Goal: Find specific page/section: Find specific page/section

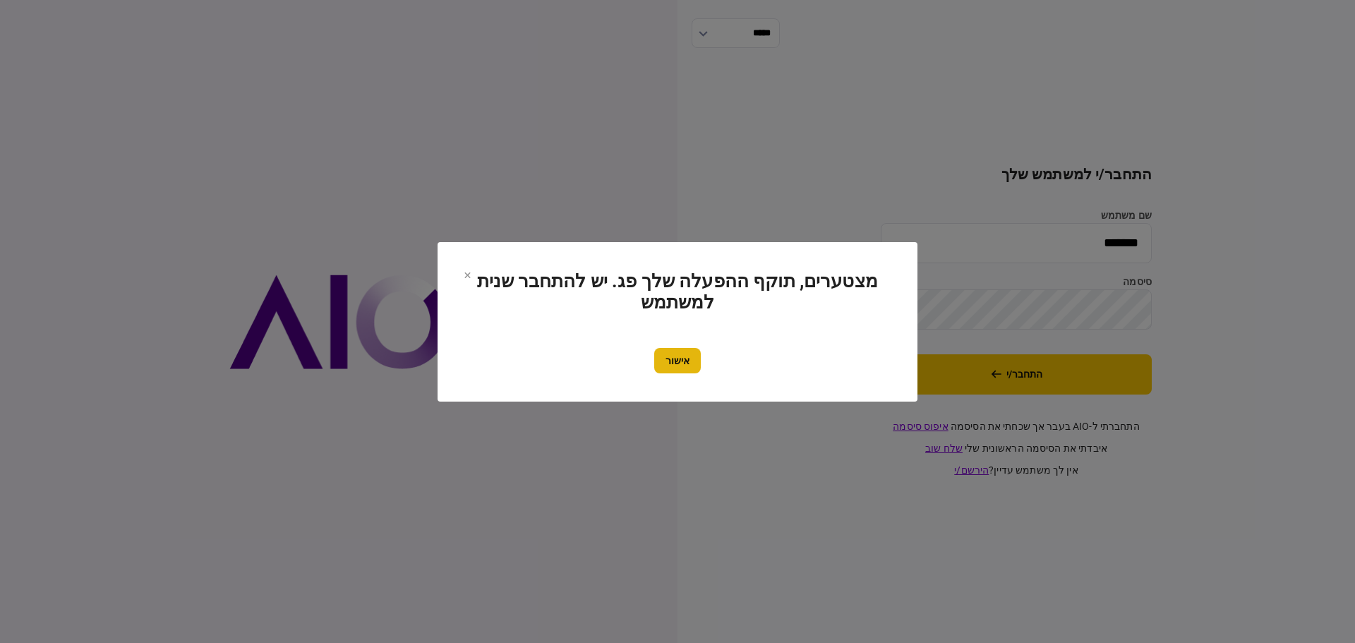
click at [671, 361] on button "אישור" at bounding box center [677, 360] width 47 height 25
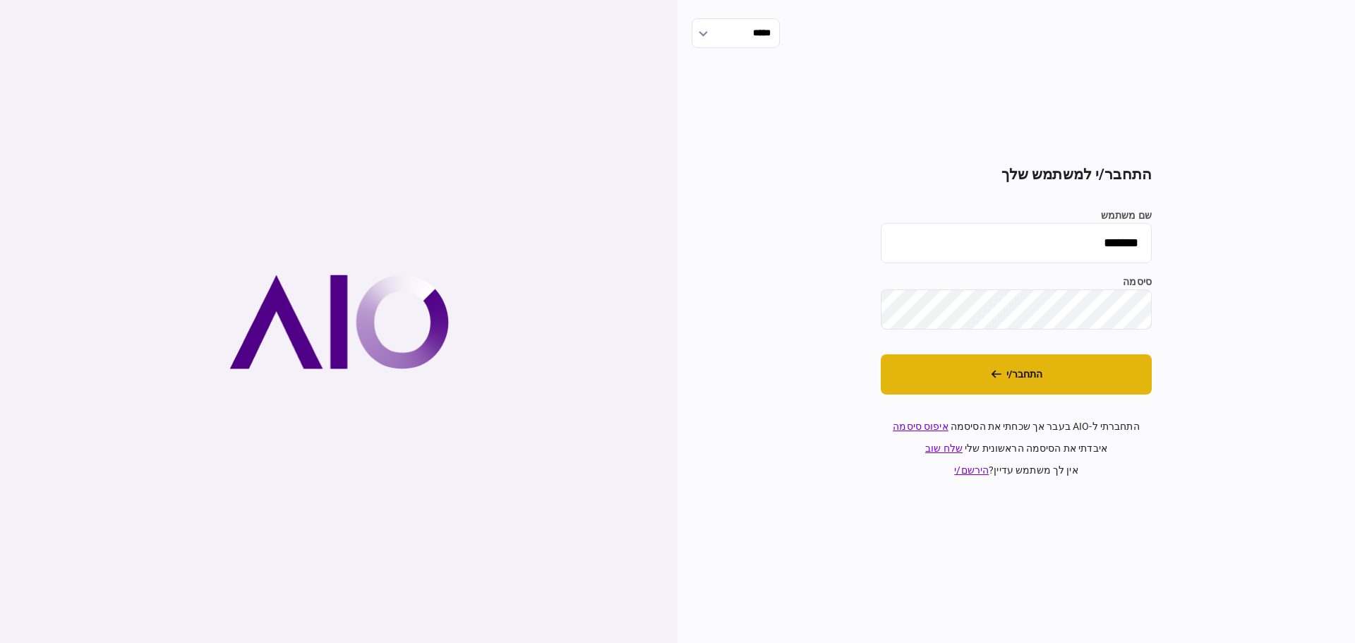
click at [1026, 380] on button "התחבר/י" at bounding box center [1016, 374] width 271 height 40
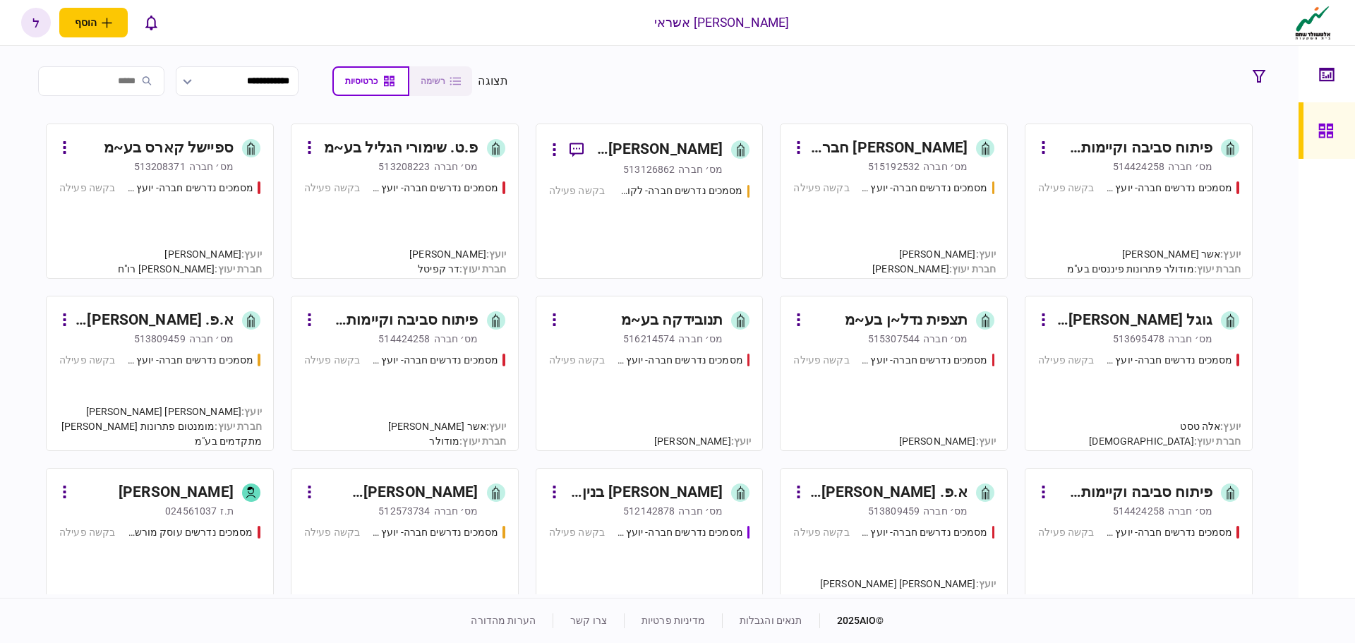
click at [907, 206] on div "מסמכים נדרשים חברה- יועץ - תהליך חברה בקשה פעילה" at bounding box center [893, 223] width 201 height 85
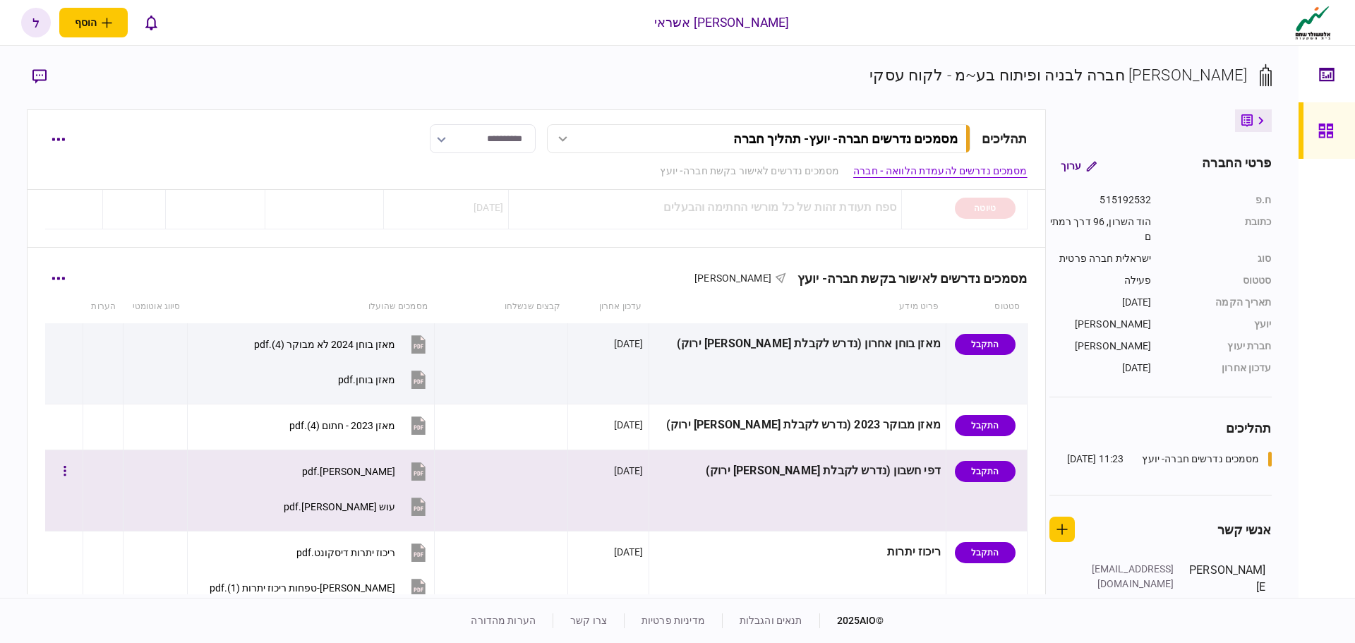
scroll to position [423, 0]
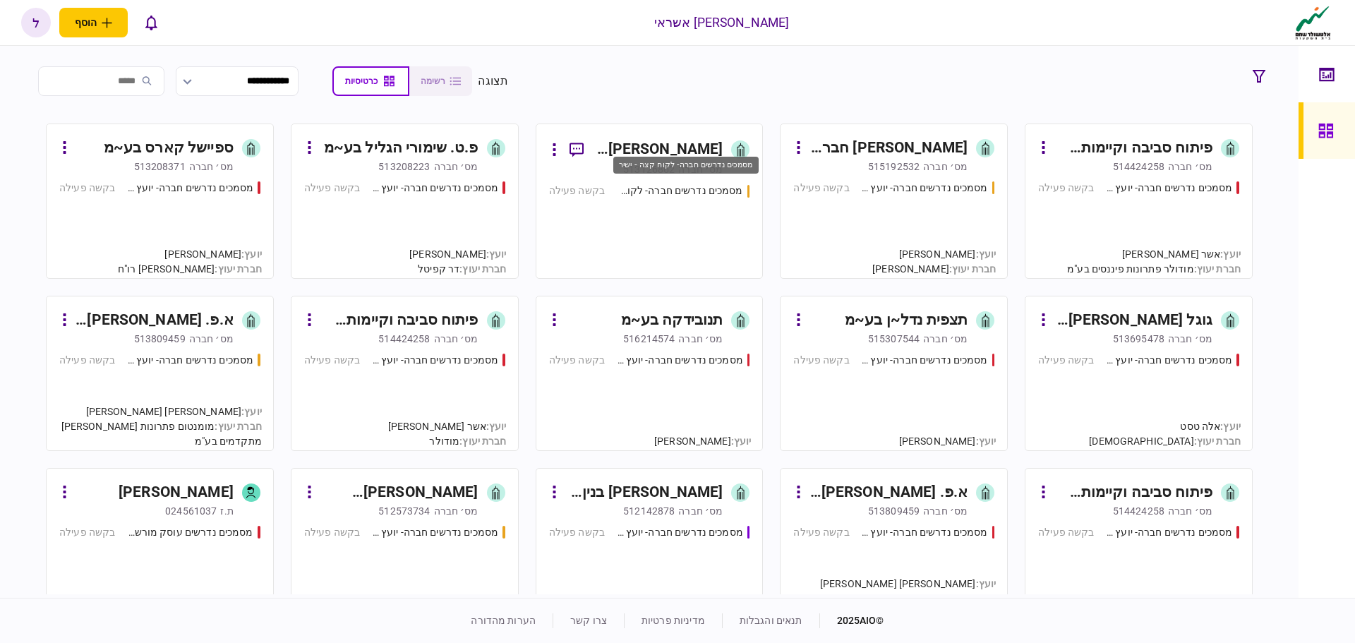
click at [688, 187] on div "מסמכים נדרשים חברה- לקוח קצה - ישיר" at bounding box center [679, 190] width 127 height 15
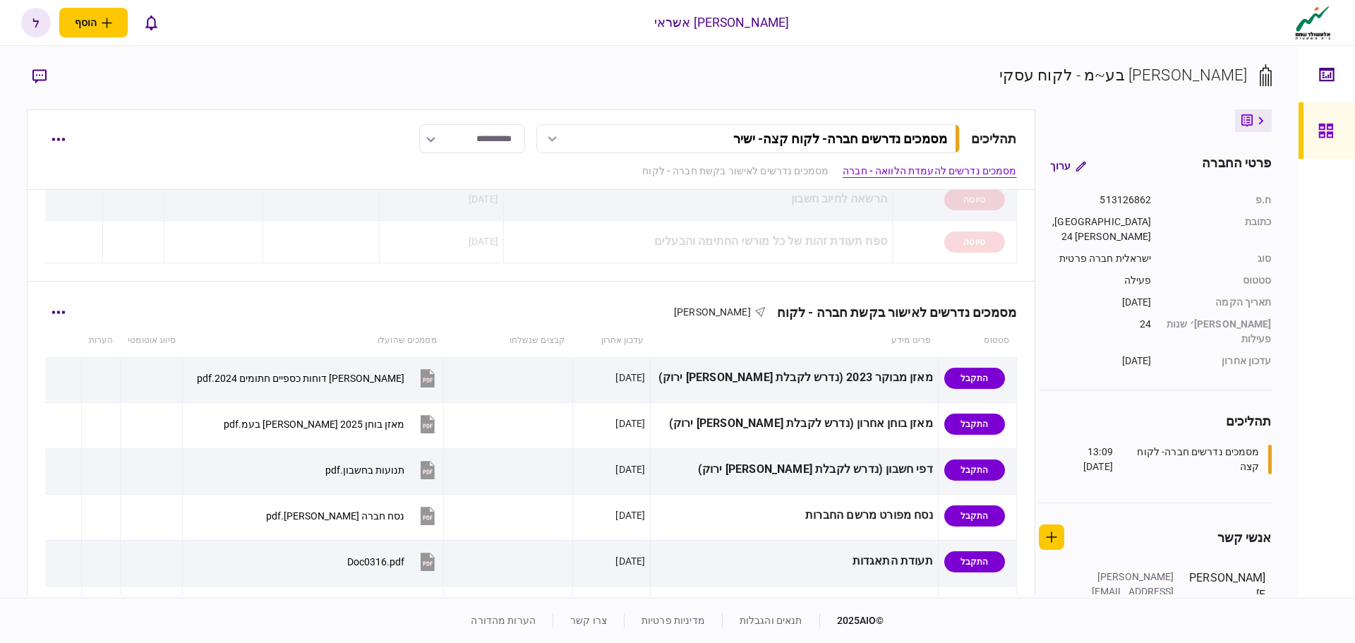
scroll to position [282, 0]
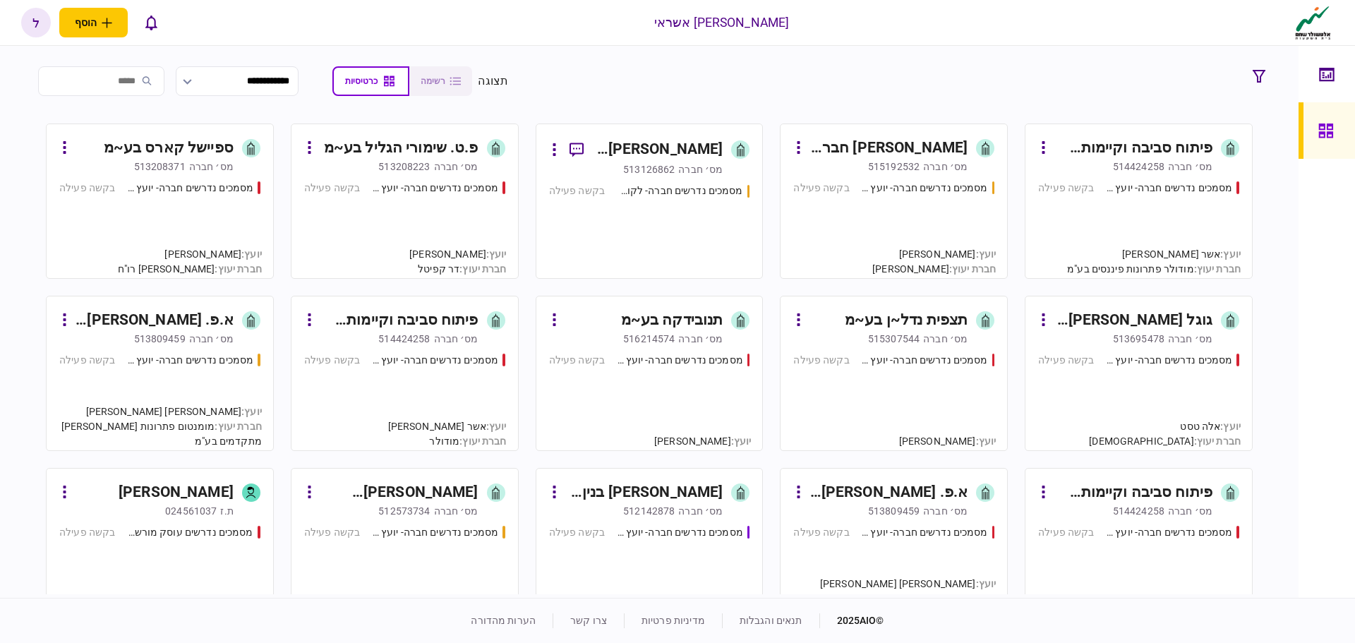
click at [1142, 205] on div "מסמכים נדרשים חברה- יועץ - תהליך חברה בקשה פעילה" at bounding box center [1138, 223] width 201 height 85
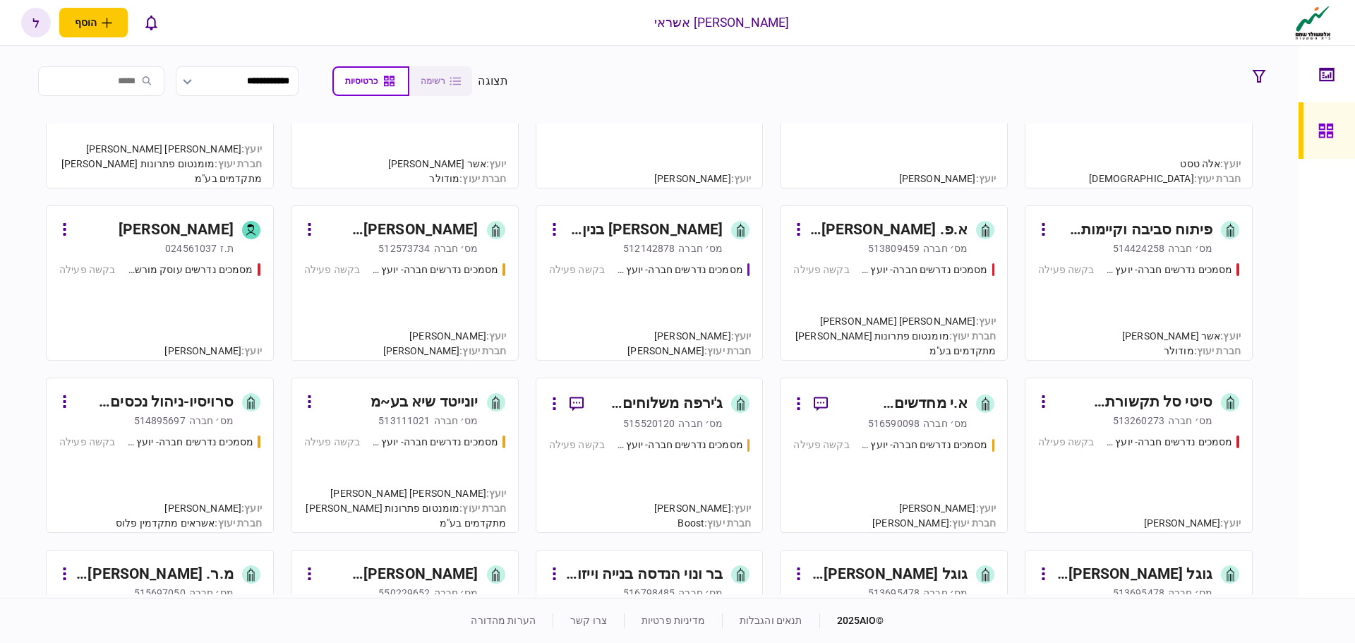
scroll to position [282, 0]
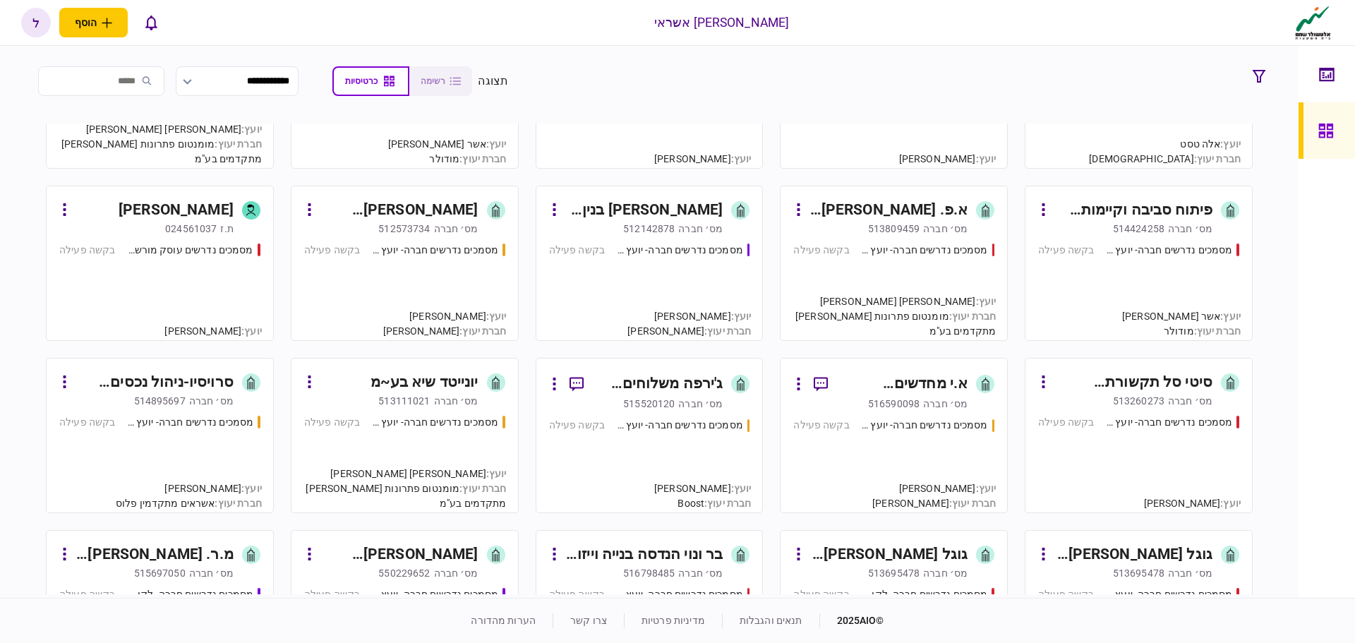
click at [680, 380] on div "ג'ירפה משלוחים וניהול עסקים בע~מ" at bounding box center [659, 384] width 128 height 23
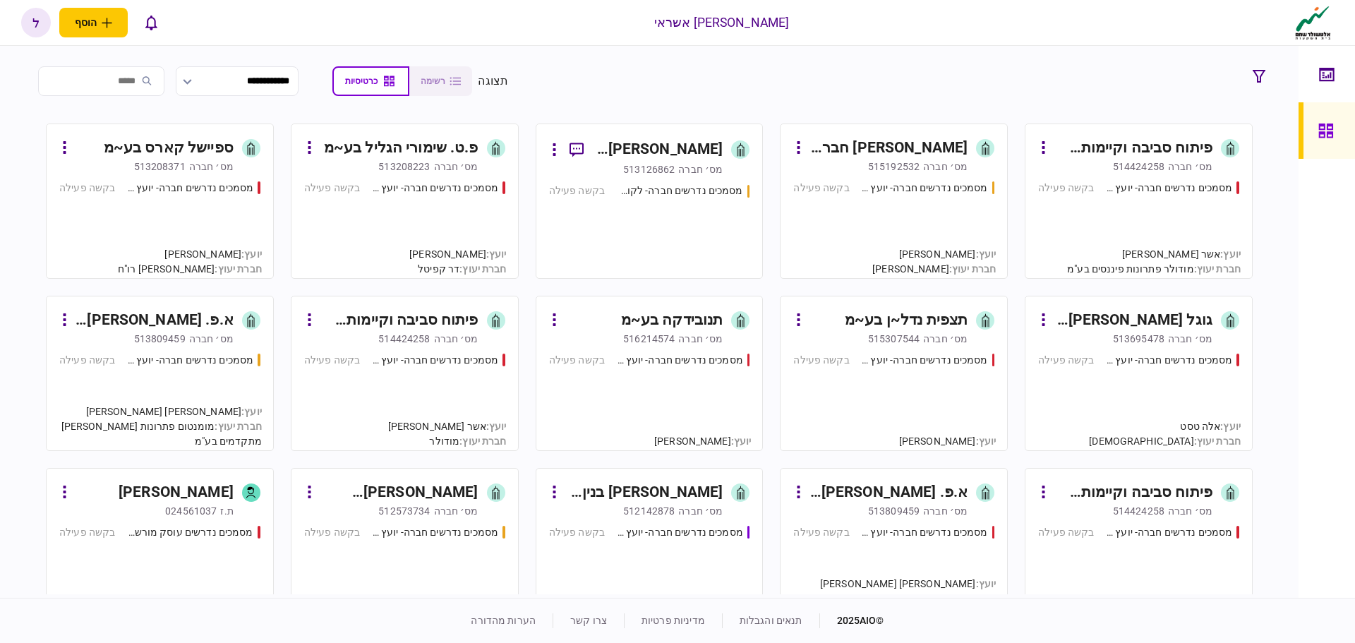
click at [109, 78] on input "search" at bounding box center [101, 81] width 126 height 30
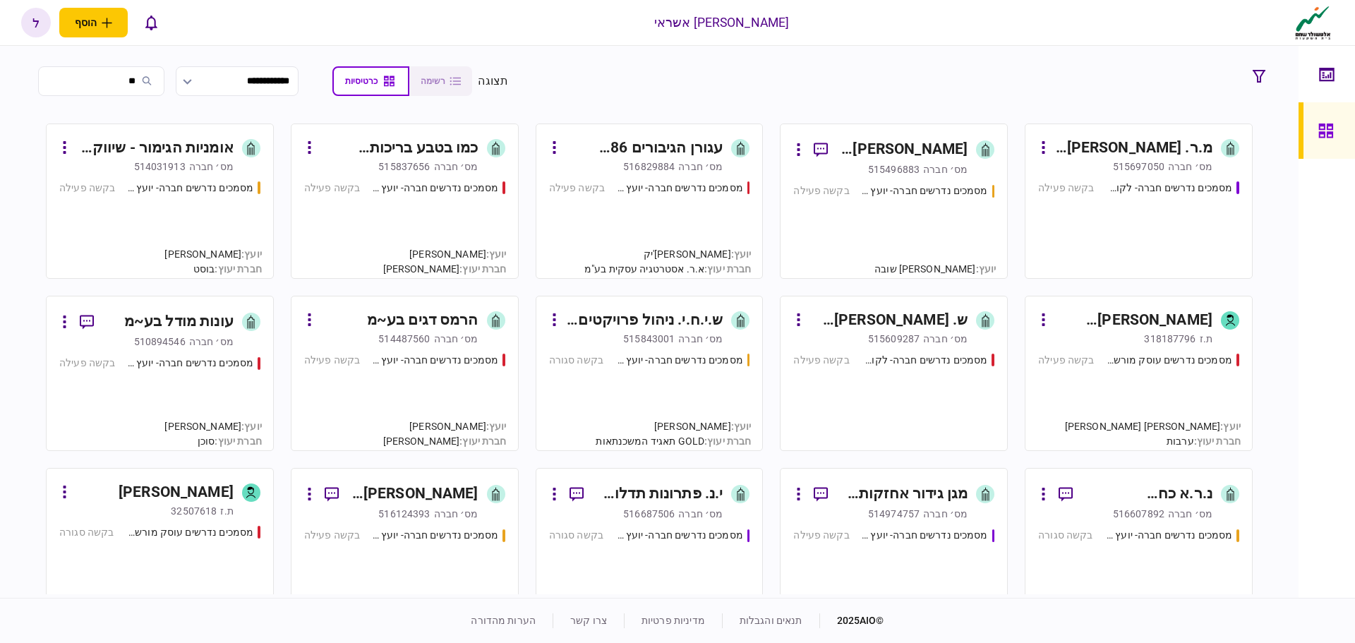
type input "*"
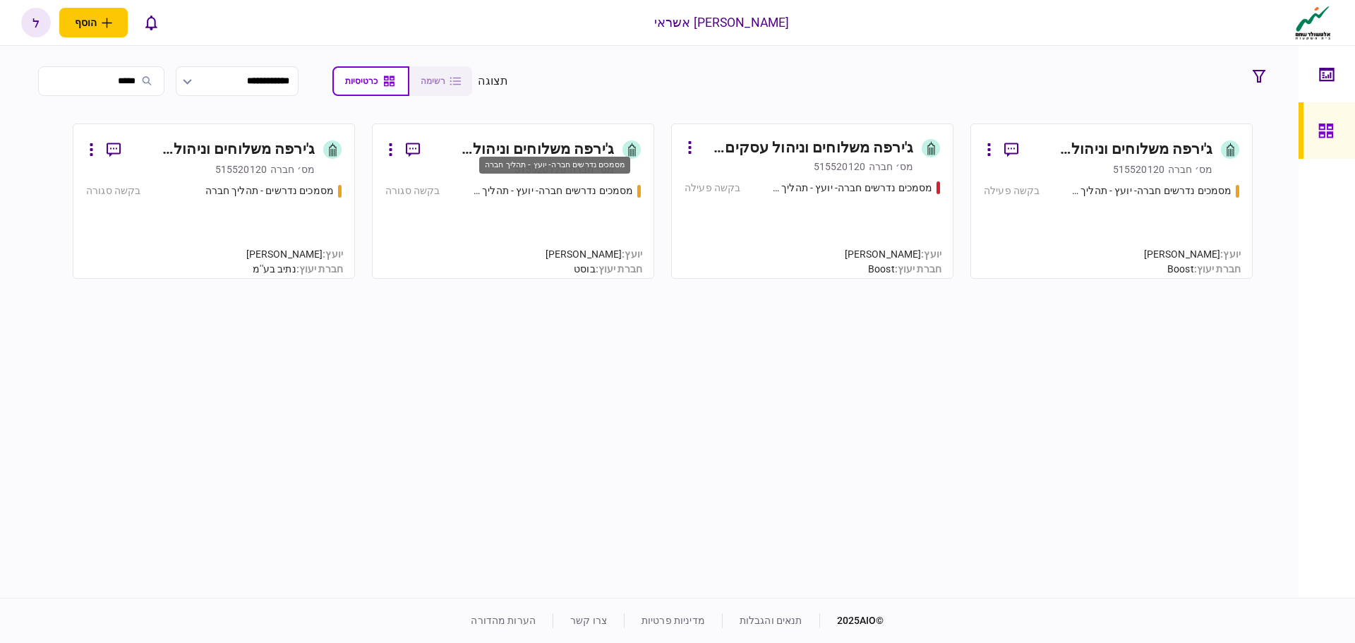
type input "*****"
click at [535, 187] on div "מסמכים נדרשים חברה- יועץ - תהליך חברה" at bounding box center [551, 190] width 164 height 15
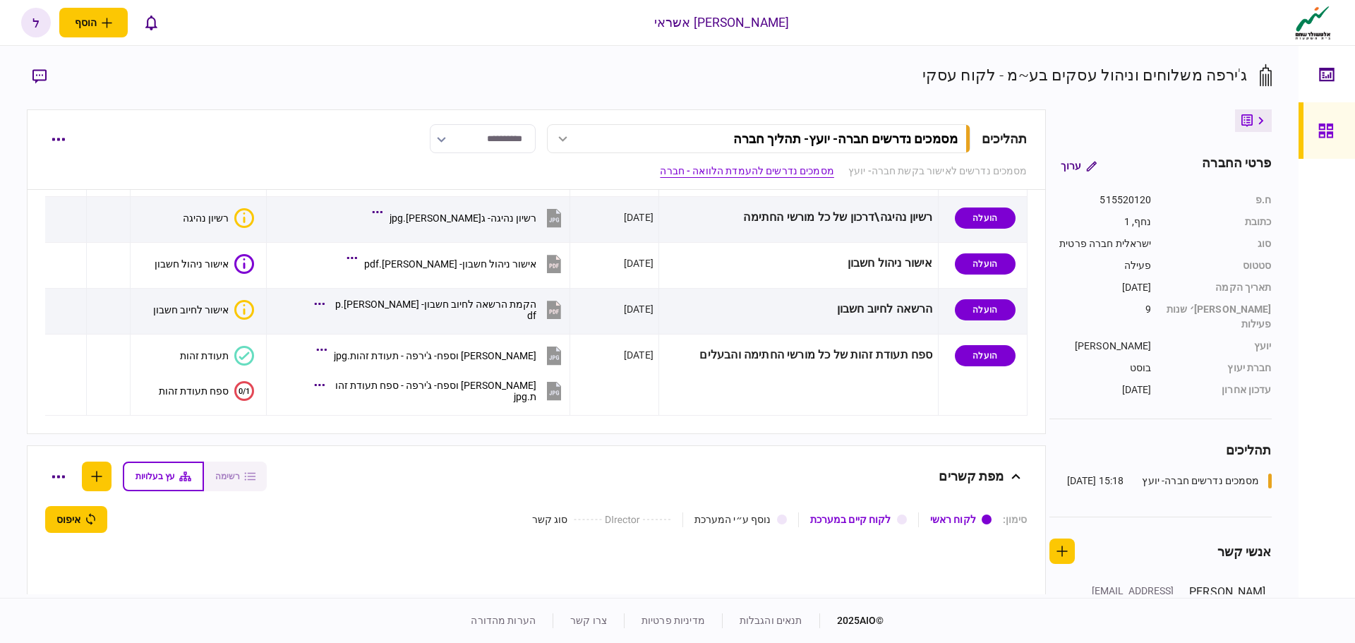
scroll to position [776, 0]
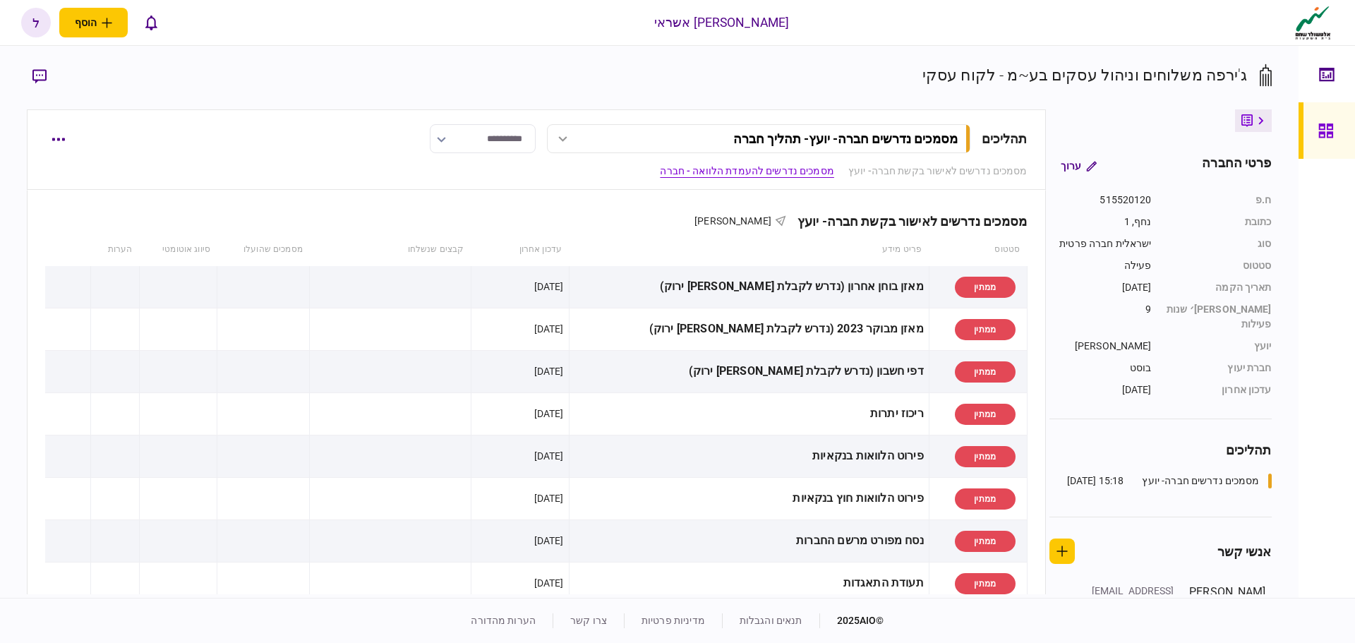
scroll to position [776, 0]
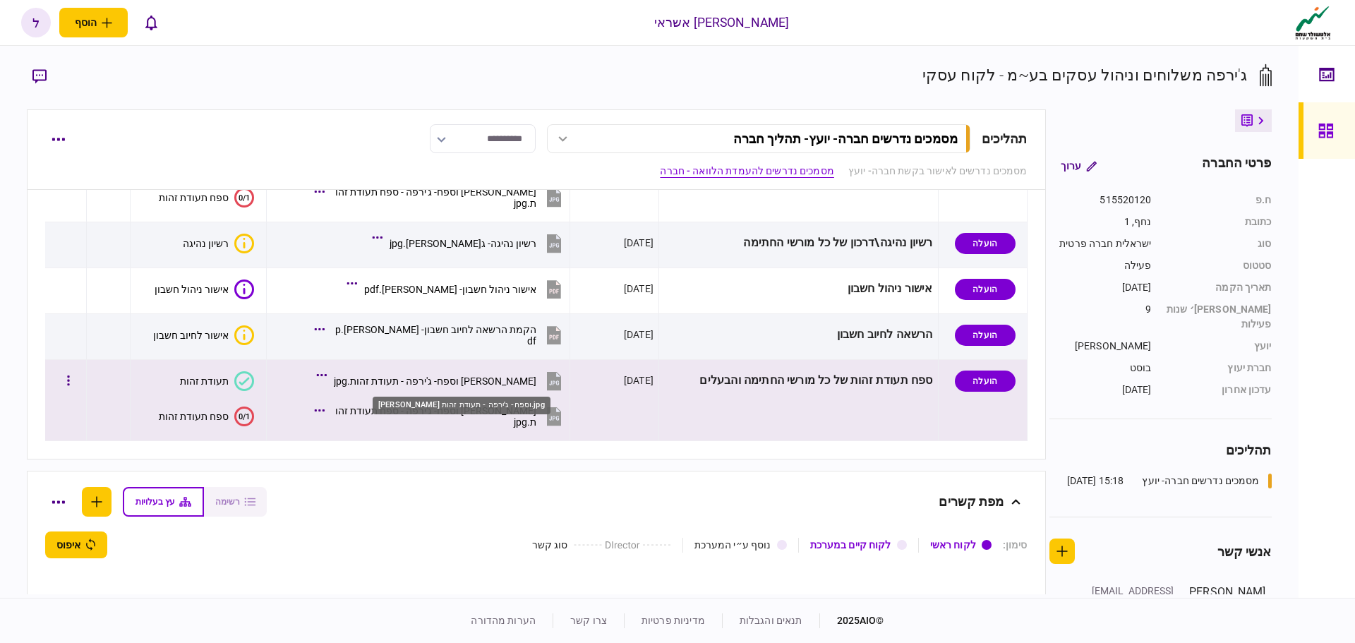
click at [482, 384] on div "[PERSON_NAME] וספח- ג'ירפה - תעודת זהות.jpg" at bounding box center [435, 380] width 203 height 11
